Goal: Task Accomplishment & Management: Manage account settings

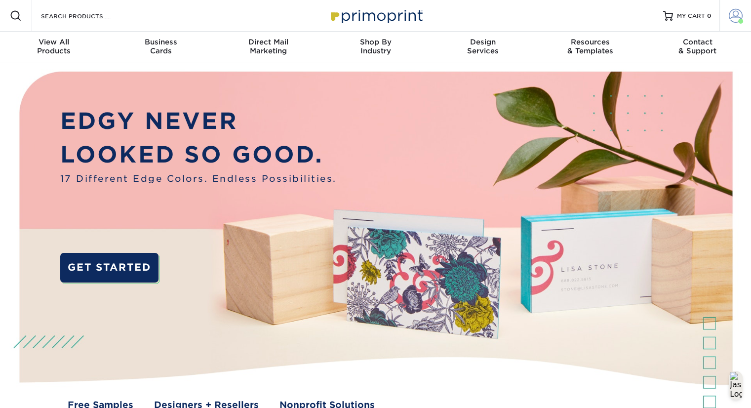
click at [725, 24] on link "Account" at bounding box center [736, 16] width 32 height 32
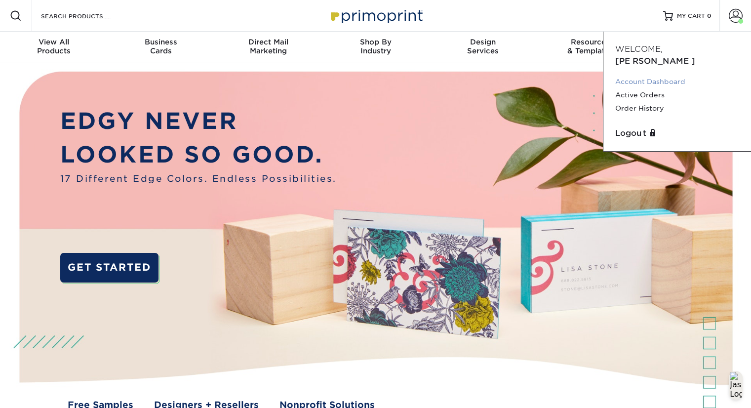
click at [654, 75] on link "Account Dashboard" at bounding box center [677, 81] width 124 height 13
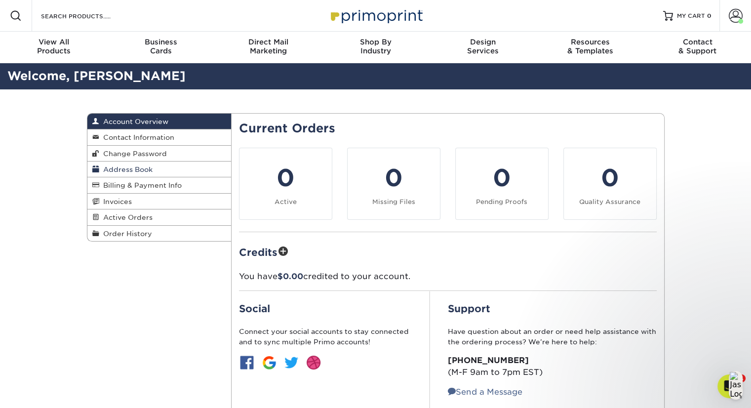
click at [137, 168] on span "Address Book" at bounding box center [125, 169] width 53 height 8
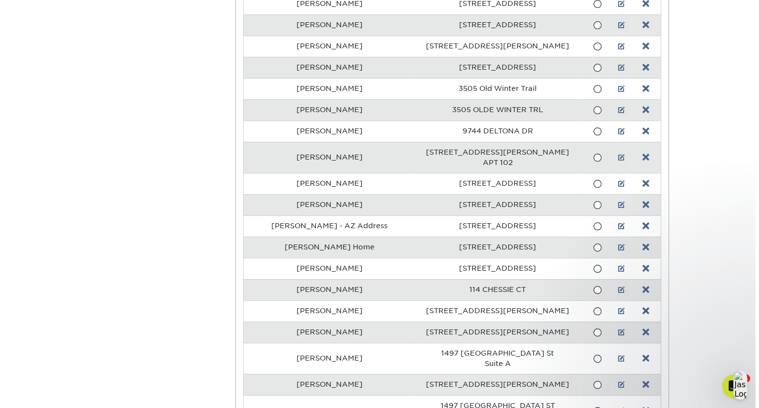
scroll to position [385, 0]
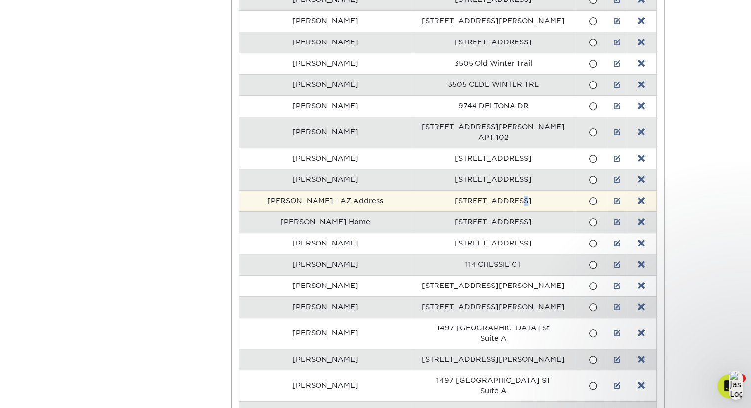
click at [514, 198] on td "[STREET_ADDRESS]" at bounding box center [493, 200] width 164 height 21
click at [534, 197] on td "[STREET_ADDRESS]" at bounding box center [493, 200] width 164 height 21
click at [589, 197] on span at bounding box center [593, 201] width 8 height 9
click at [0, 0] on input "radio" at bounding box center [0, 0] width 0 height 0
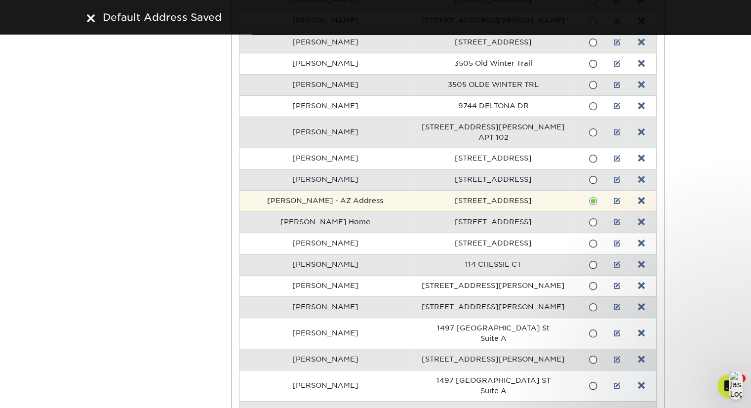
click at [589, 197] on span at bounding box center [593, 201] width 8 height 9
click at [0, 0] on input "radio" at bounding box center [0, 0] width 0 height 0
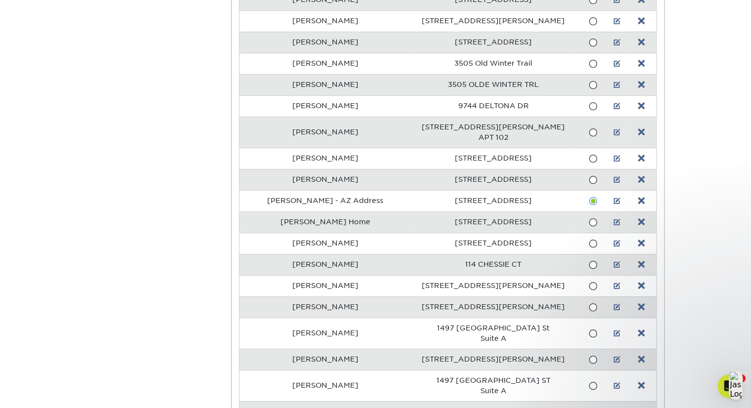
click at [614, 197] on link at bounding box center [617, 201] width 7 height 8
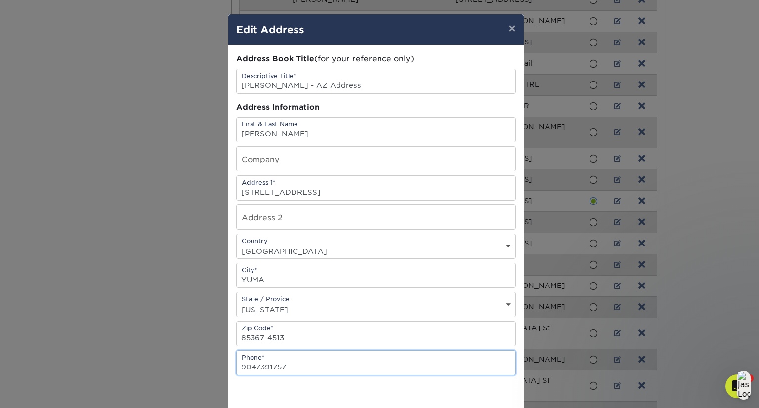
drag, startPoint x: 309, startPoint y: 366, endPoint x: 235, endPoint y: 193, distance: 188.1
click at [236, 193] on div "Address Book Title (for your reference only) Descriptive Title* [PERSON_NAME] -…" at bounding box center [376, 233] width 280 height 361
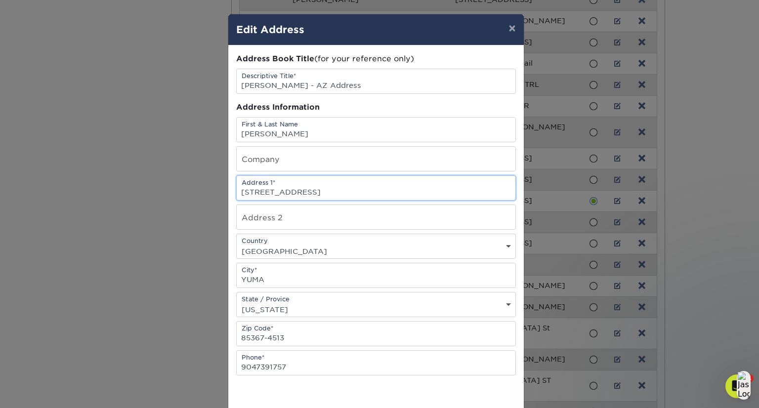
click at [355, 192] on input "[STREET_ADDRESS]" at bounding box center [376, 188] width 279 height 24
